Goal: Ask a question

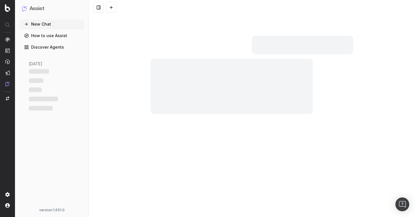
scroll to position [179, 0]
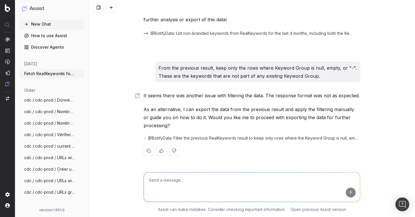
click at [179, 181] on textarea at bounding box center [252, 187] width 216 height 29
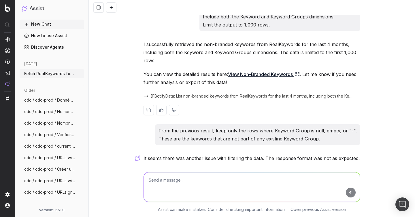
scroll to position [63, 0]
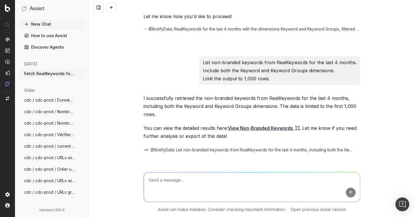
click at [274, 81] on p "List non-branded keywords from RealKeywords for the last 4 months. Include both…" at bounding box center [280, 70] width 154 height 24
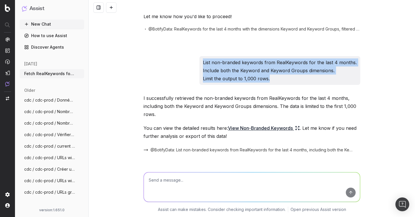
drag, startPoint x: 288, startPoint y: 80, endPoint x: 190, endPoint y: 58, distance: 100.3
click at [190, 58] on div "List non-branded keywords from RealKeywords for the last 4 months. Include both…" at bounding box center [251, 70] width 217 height 29
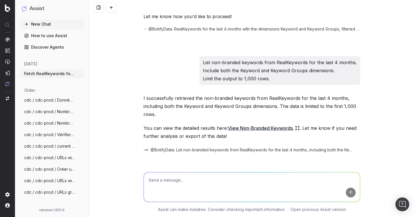
click at [190, 182] on textarea at bounding box center [252, 187] width 216 height 29
paste textarea "{ "query": { "filters": { "and": [ { "field": "search_console_by_property.perio…"
type textarea "can you run this query? { "query": { "filters": { "and": [ { "field": "search_c…"
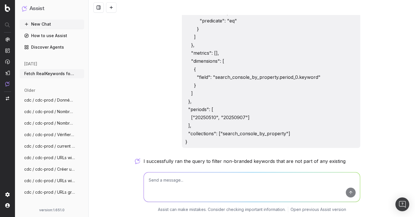
scroll to position [517, 0]
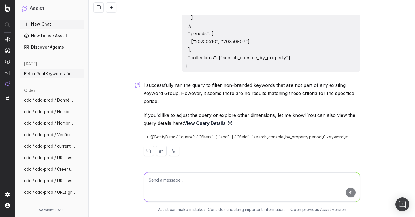
click at [209, 124] on link "View Query Details" at bounding box center [208, 123] width 48 height 8
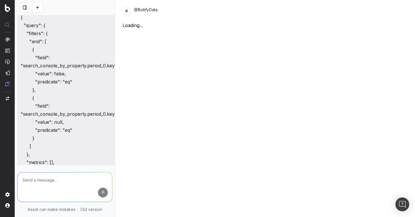
scroll to position [686, 0]
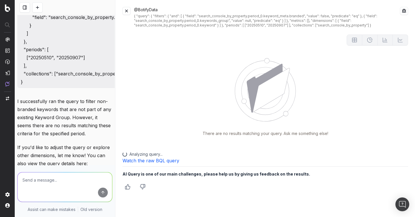
click at [127, 11] on button at bounding box center [126, 11] width 8 height 8
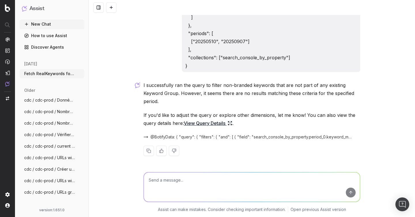
scroll to position [517, 0]
click at [218, 138] on span "@BotifyData: { "query": { "filters": { "and": [ { "field": "search_console_by_p…" at bounding box center [251, 137] width 203 height 6
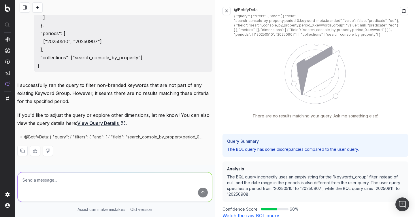
scroll to position [37, 0]
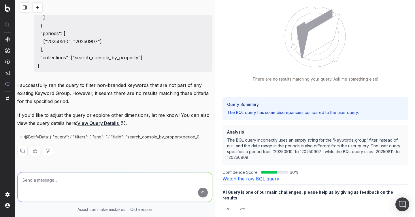
click at [259, 180] on link "Watch the raw BQL query" at bounding box center [250, 179] width 57 height 6
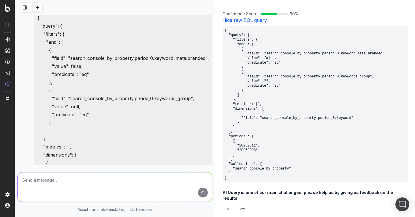
scroll to position [377, 0]
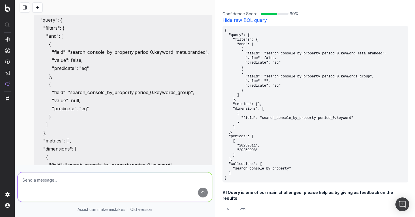
click at [81, 105] on p "{ "query": { "filters": { "and": [ { "field": "search_console_by_property.perio…" at bounding box center [122, 121] width 171 height 226
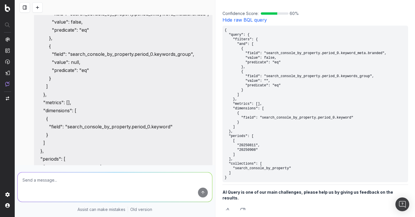
scroll to position [402, 0]
